Goal: Transaction & Acquisition: Book appointment/travel/reservation

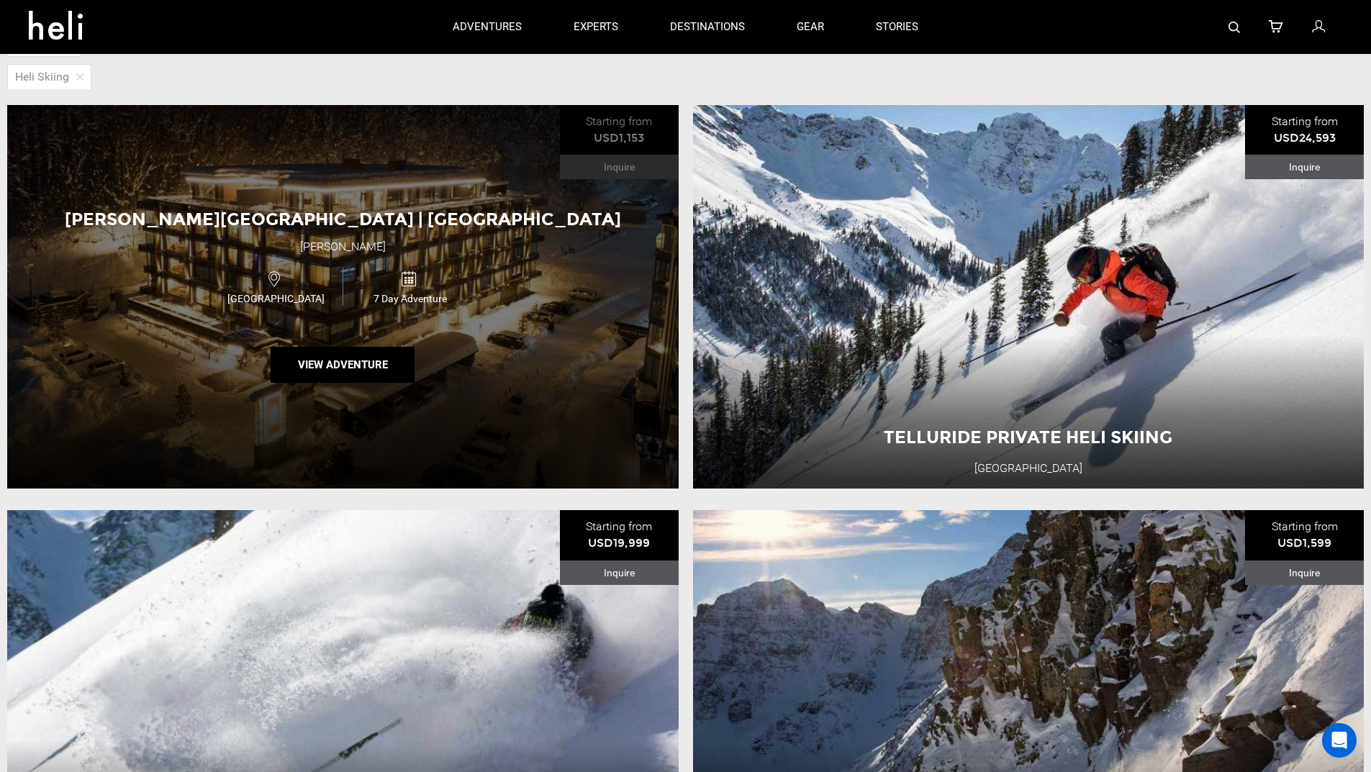
scroll to position [72, 0]
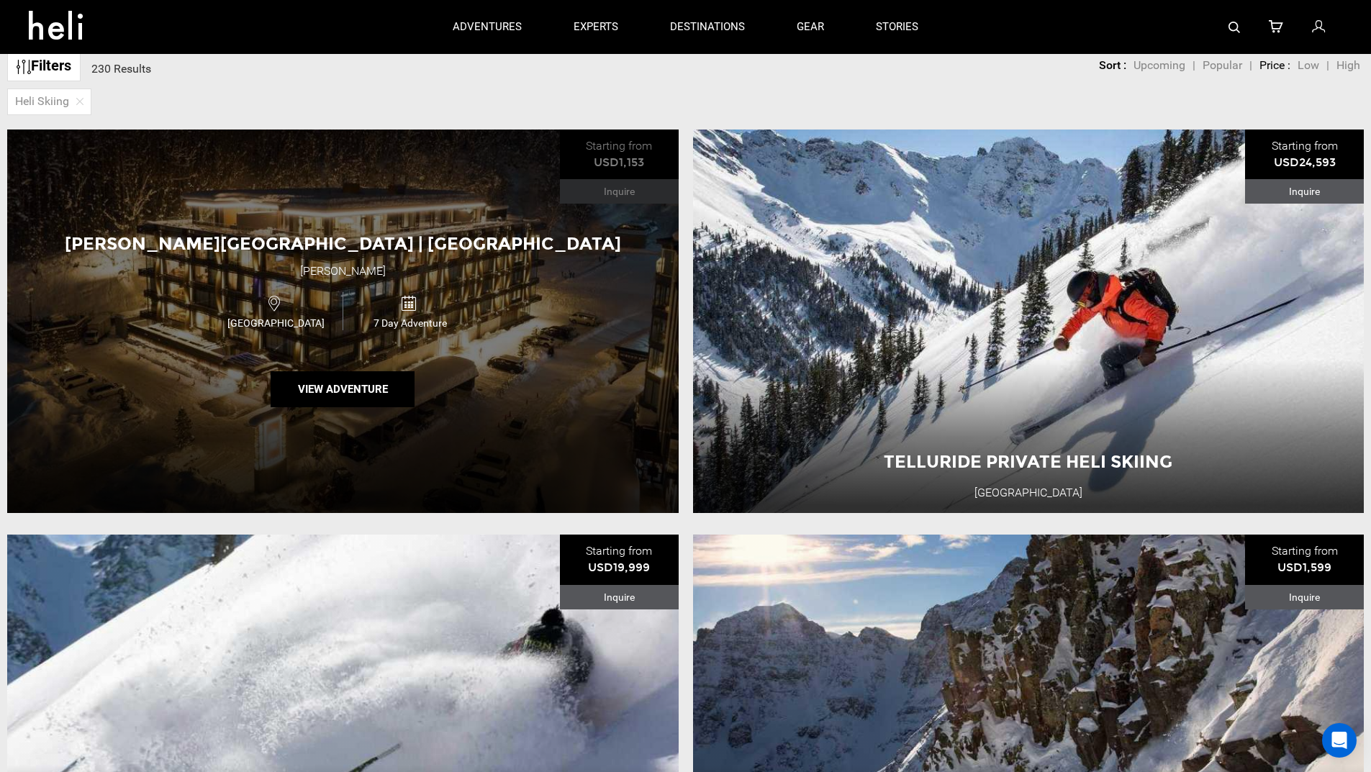
click at [441, 273] on div "[PERSON_NAME][GEOGRAPHIC_DATA] | [GEOGRAPHIC_DATA] [GEOGRAPHIC_DATA][PERSON_NAM…" at bounding box center [343, 322] width 672 height 384
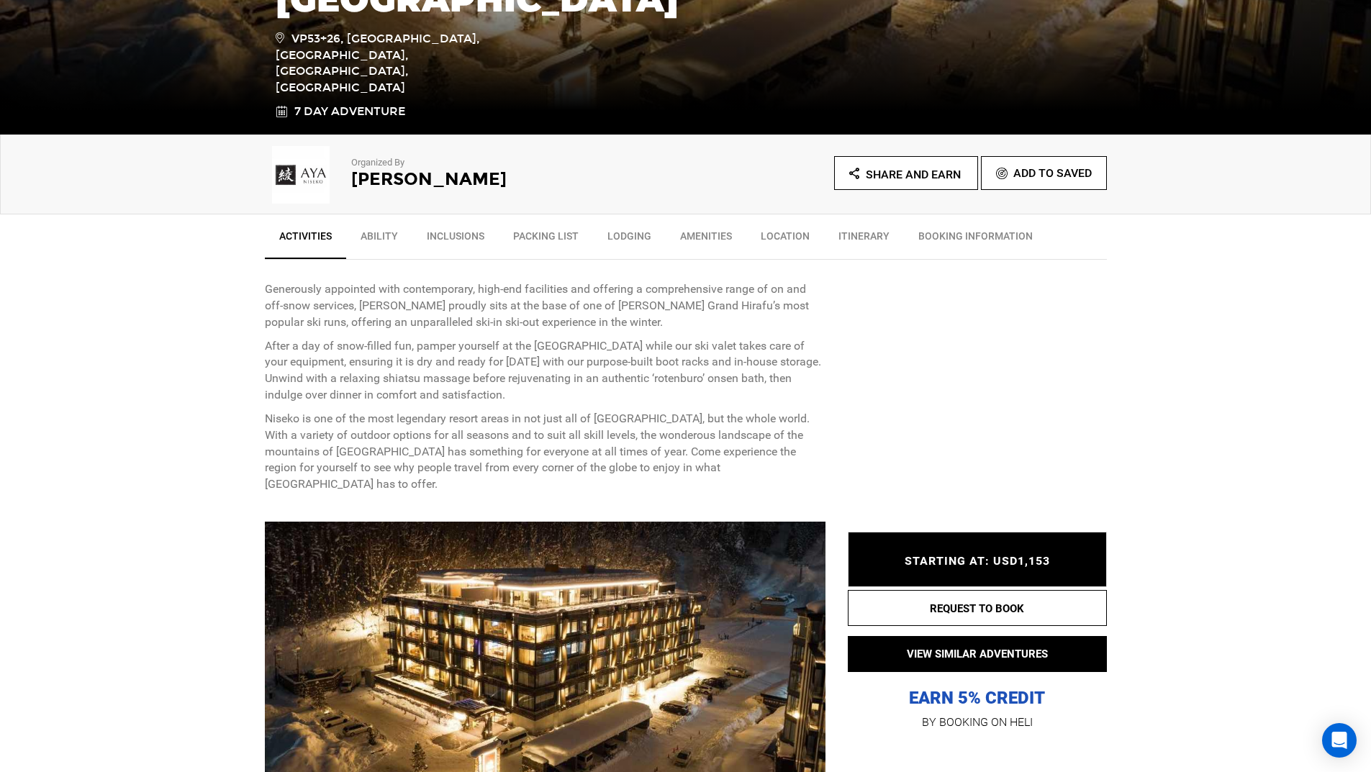
scroll to position [360, 0]
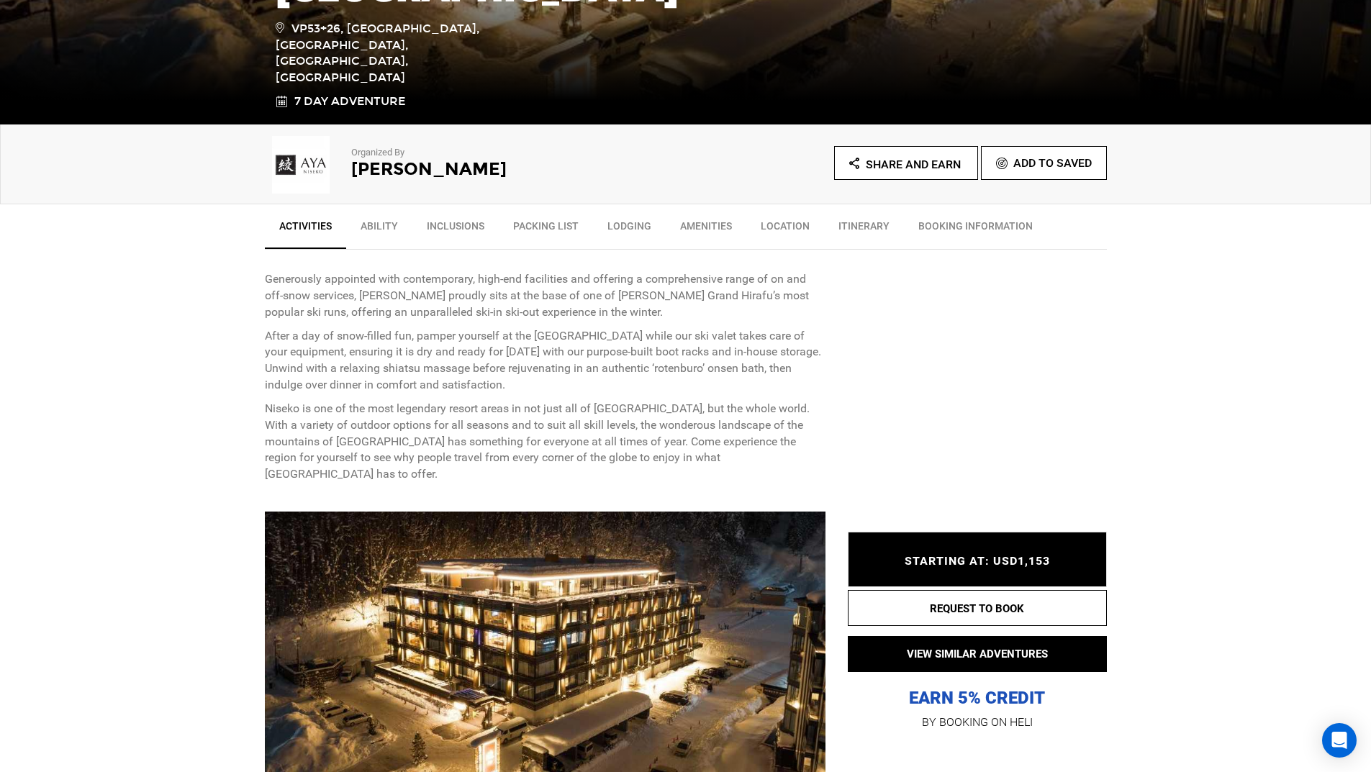
click at [1004, 556] on span "STARTING AT: USD1,153" at bounding box center [977, 562] width 145 height 14
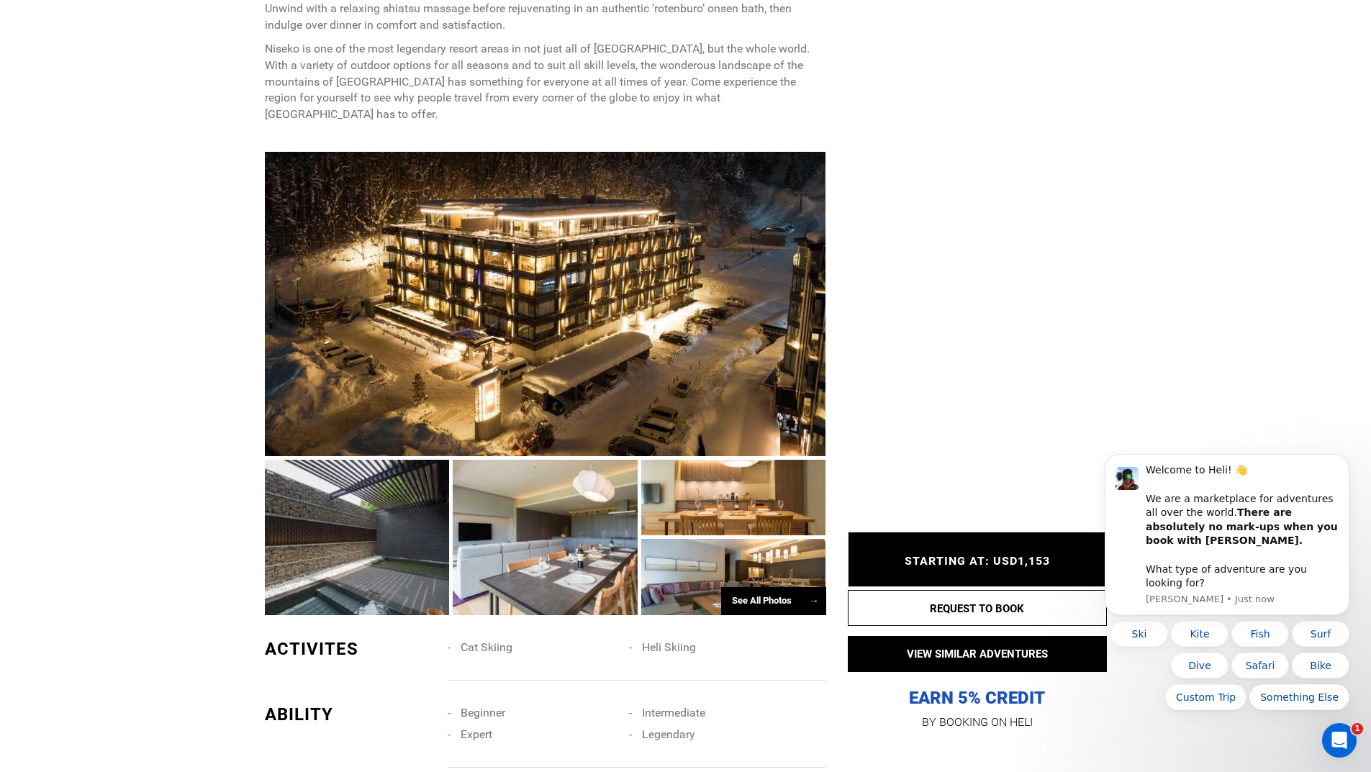
scroll to position [0, 0]
